Goal: Navigation & Orientation: Find specific page/section

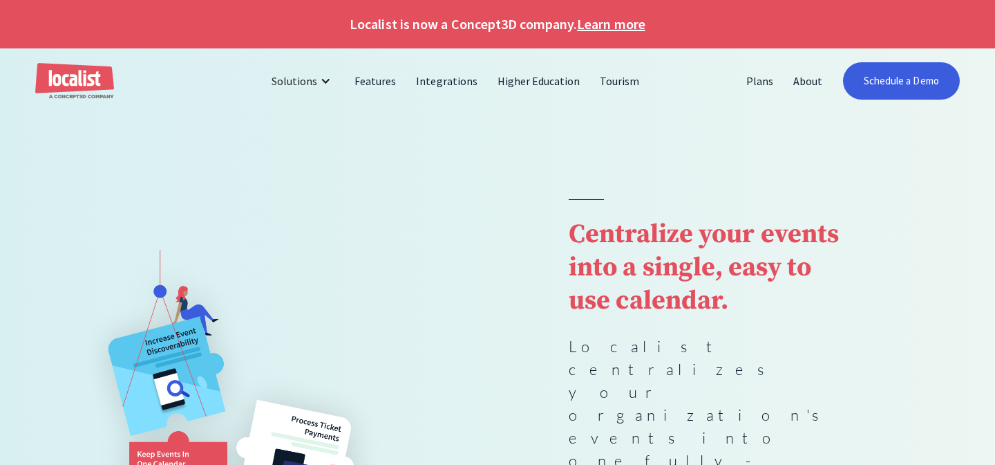
scroll to position [12, 0]
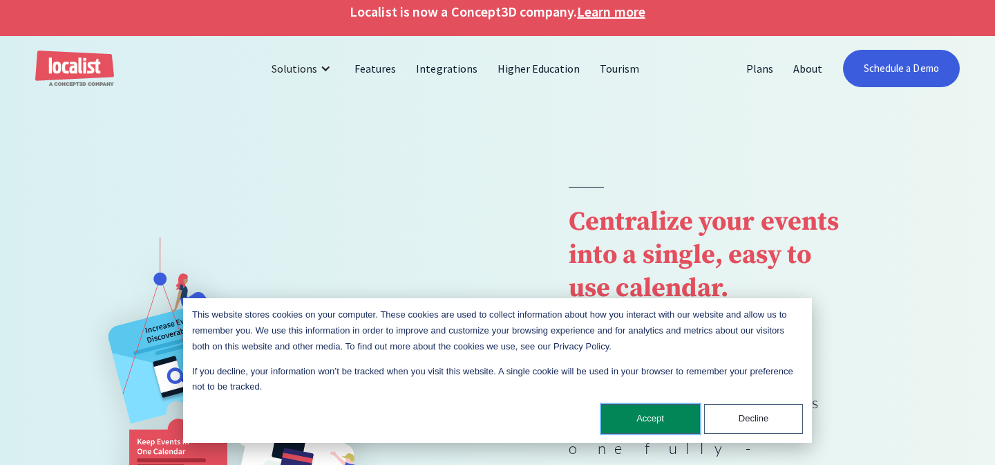
click at [675, 419] on button "Accept" at bounding box center [650, 419] width 99 height 30
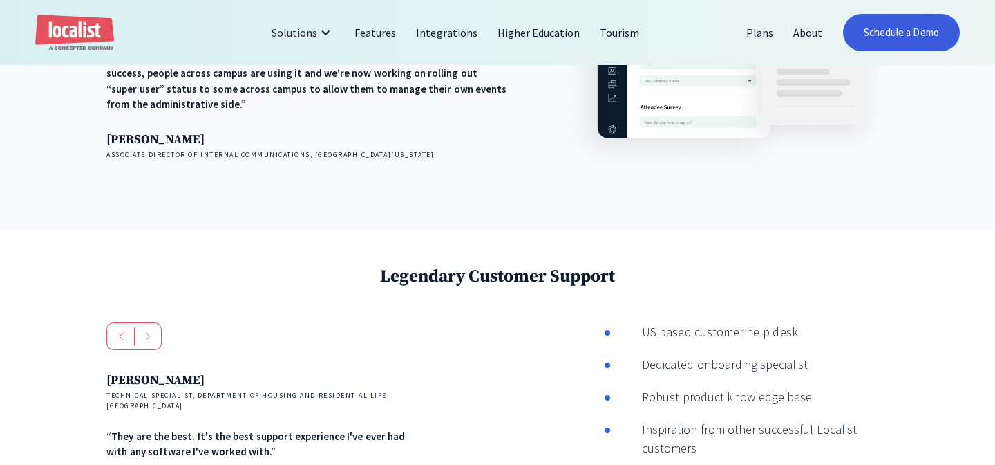
scroll to position [2202, 0]
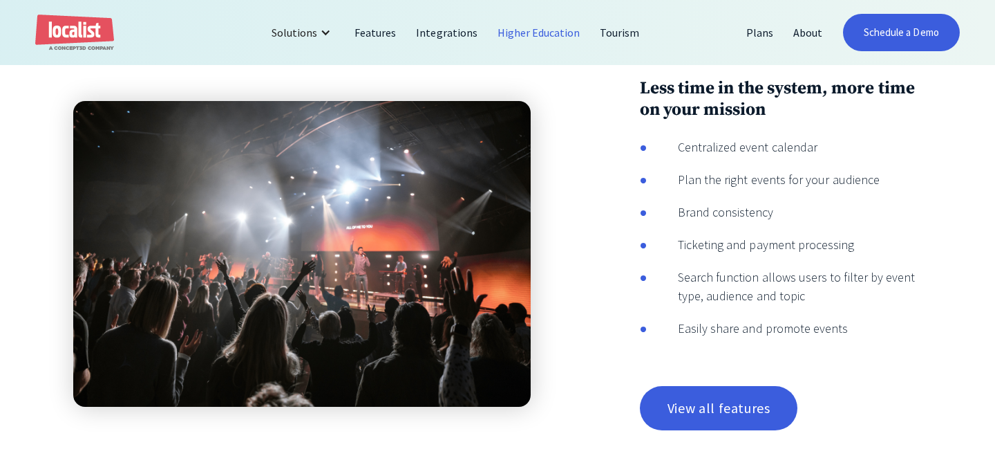
scroll to position [2468, 0]
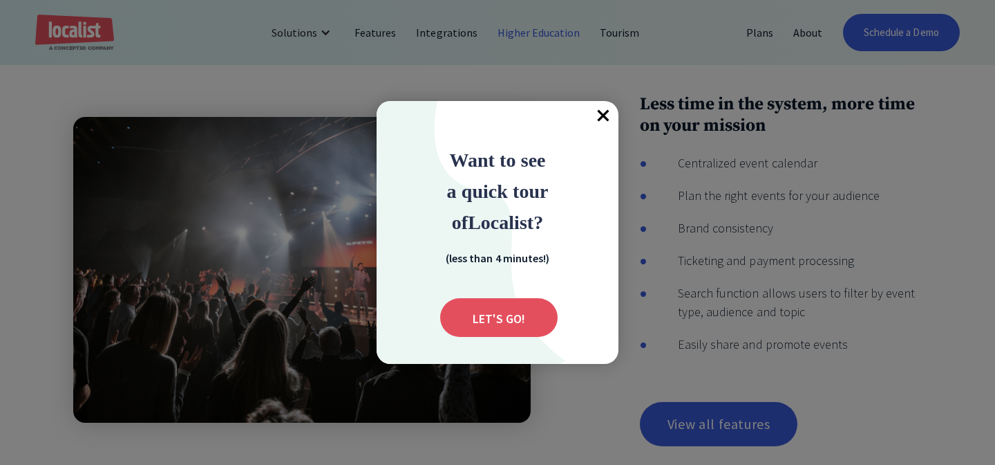
click at [601, 117] on span "×" at bounding box center [603, 116] width 30 height 30
